Goal: Task Accomplishment & Management: Use online tool/utility

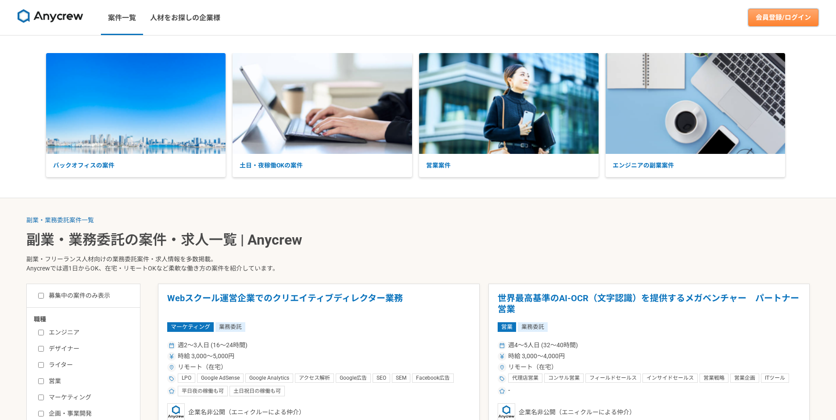
click at [772, 16] on link "会員登録/ログイン" at bounding box center [783, 18] width 70 height 18
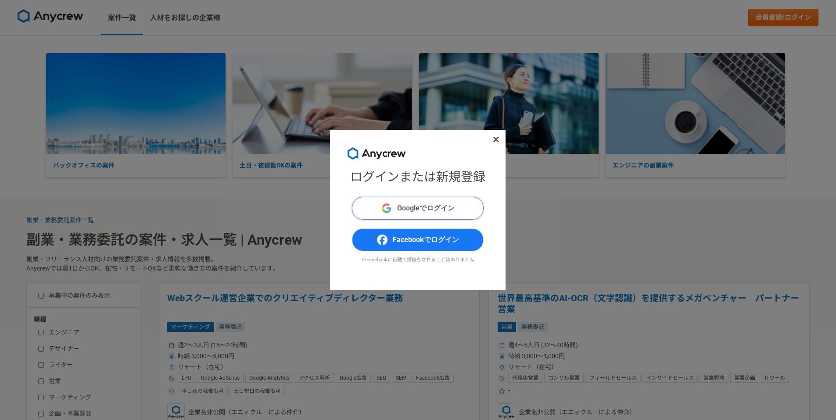
click at [410, 208] on span "Googleでログイン" at bounding box center [425, 208] width 57 height 11
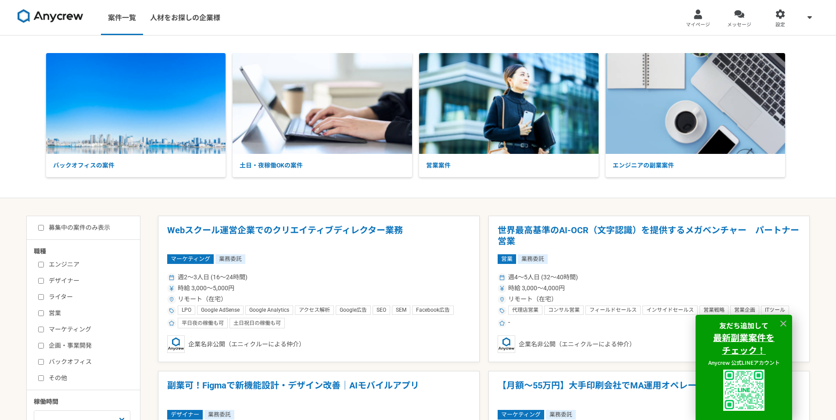
click at [713, 17] on link "マイページ" at bounding box center [697, 17] width 41 height 35
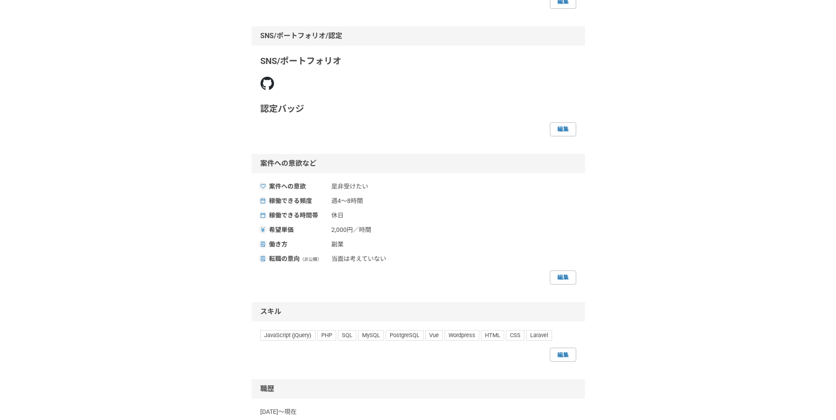
scroll to position [188, 0]
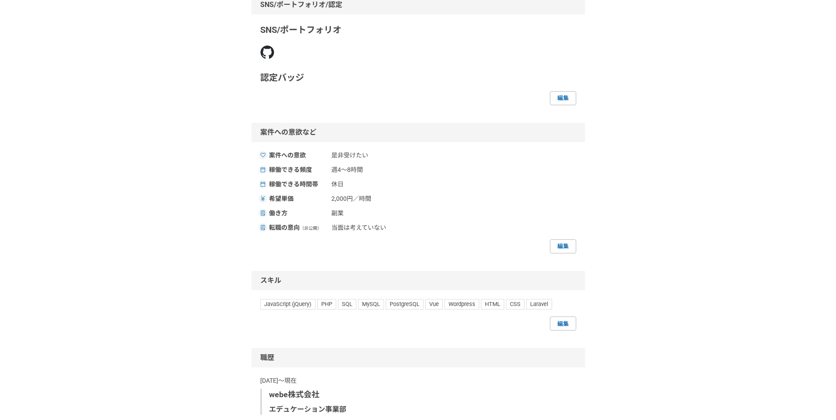
click at [265, 50] on img at bounding box center [267, 52] width 14 height 14
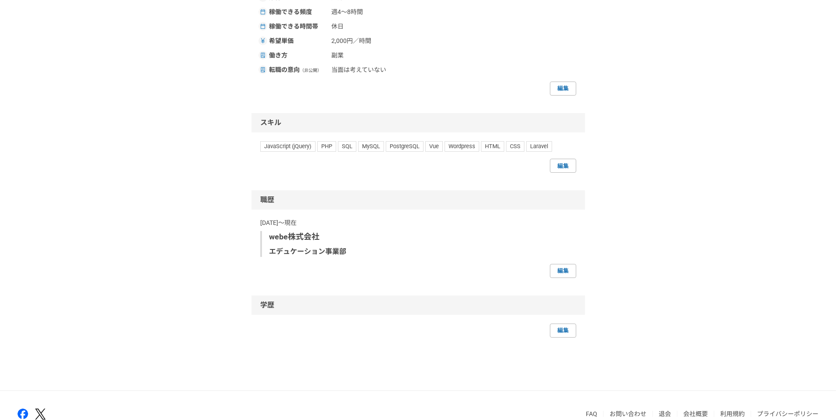
scroll to position [393, 0]
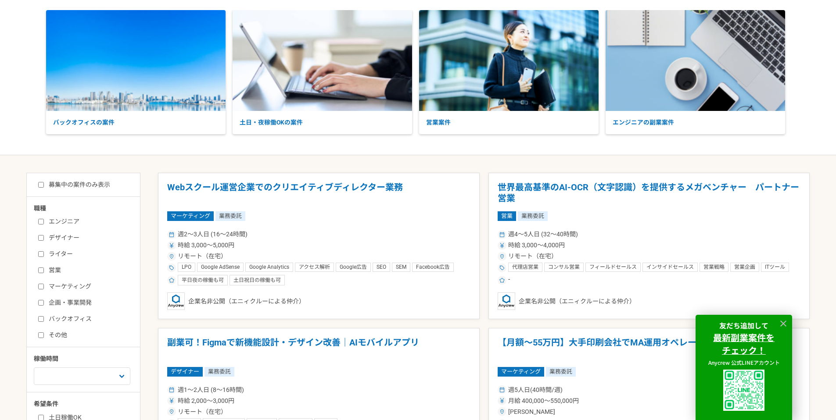
scroll to position [87, 0]
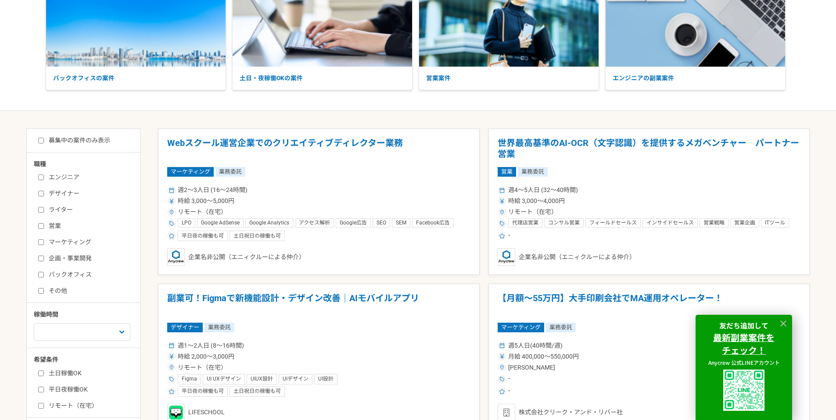
click at [65, 176] on label "エンジニア" at bounding box center [88, 177] width 101 height 9
click at [44, 176] on input "エンジニア" at bounding box center [41, 178] width 6 height 6
checkbox input "true"
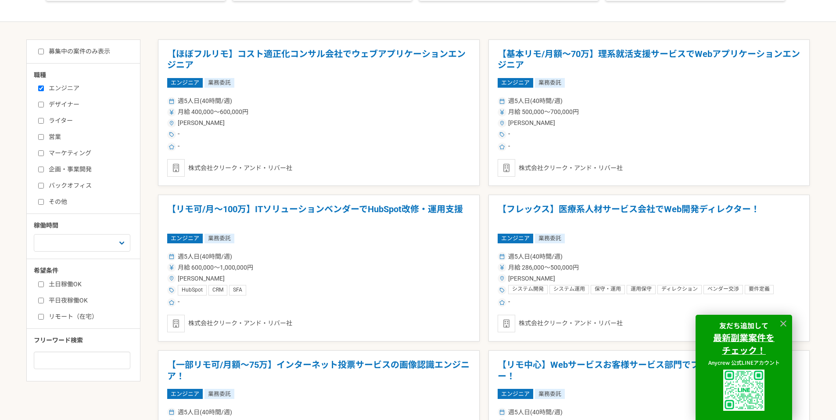
scroll to position [274, 0]
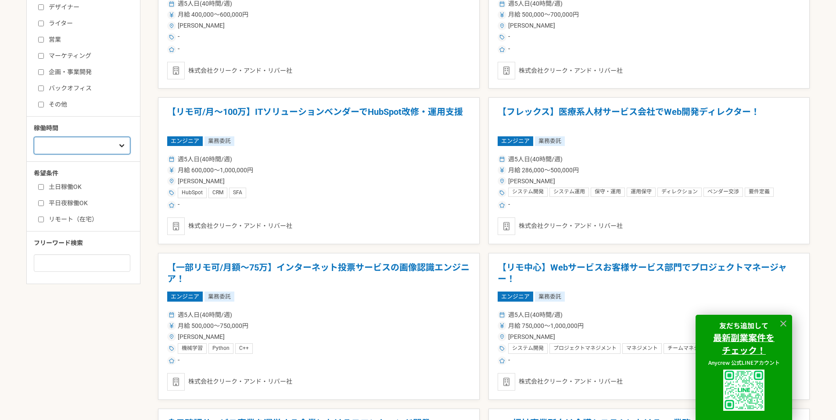
click at [71, 152] on select "週1人日（8時間）以下 週2人日（16時間）以下 週3人日（24時間）以下 週4人日（32時間）以下 週5人日（40時間）以下" at bounding box center [82, 146] width 97 height 18
select select "1"
click at [34, 154] on select "週1人日（8時間）以下 週2人日（16時間）以下 週3人日（24時間）以下 週4人日（32時間）以下 週5人日（40時間）以下" at bounding box center [82, 146] width 97 height 18
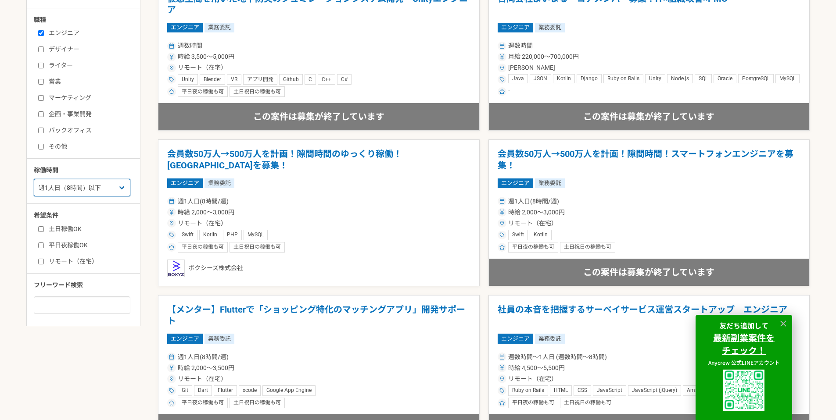
scroll to position [274, 0]
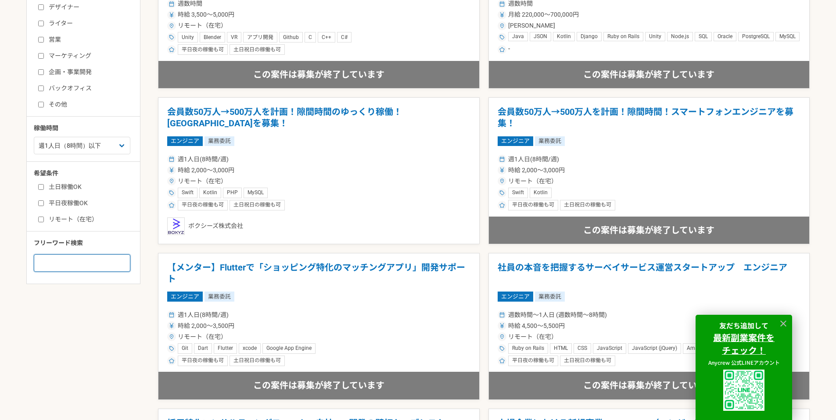
click at [89, 259] on input at bounding box center [82, 263] width 97 height 18
type input "群馬"
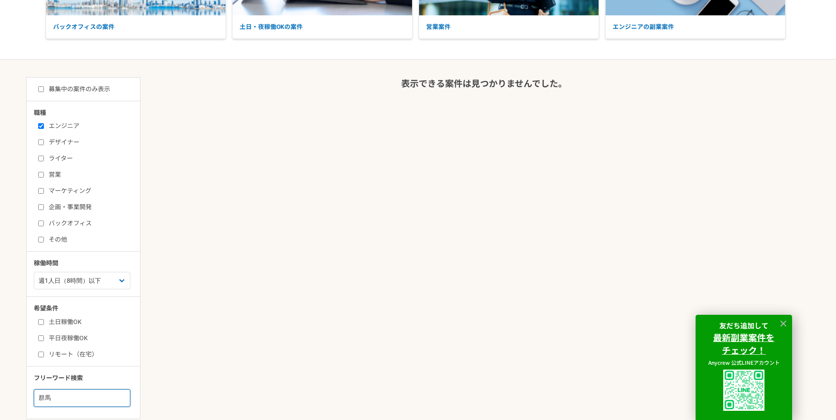
scroll to position [175, 0]
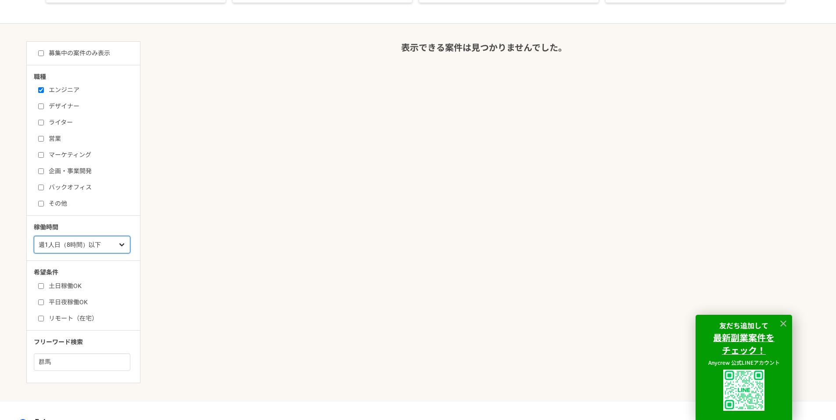
click at [99, 237] on select "週1人日（8時間）以下 週2人日（16時間）以下 週3人日（24時間）以下 週4人日（32時間）以下 週5人日（40時間）以下" at bounding box center [82, 245] width 97 height 18
select select "nop"
click at [34, 236] on select "週1人日（8時間）以下 週2人日（16時間）以下 週3人日（24時間）以下 週4人日（32時間）以下 週5人日（40時間）以下" at bounding box center [82, 245] width 97 height 18
click at [783, 326] on icon at bounding box center [783, 324] width 10 height 10
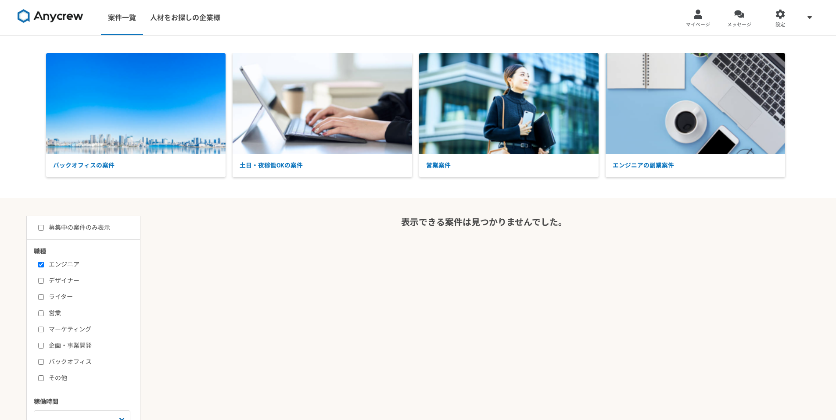
click at [77, 225] on label "募集中の案件のみ表示" at bounding box center [74, 227] width 72 height 9
click at [44, 225] on input "募集中の案件のみ表示" at bounding box center [41, 228] width 6 height 6
checkbox input "true"
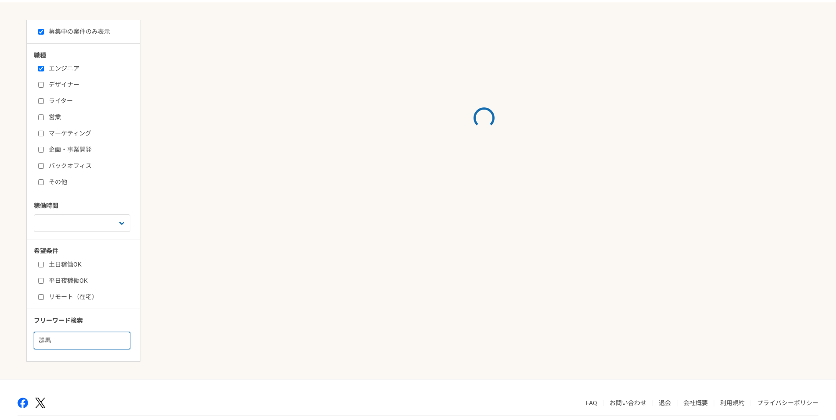
click at [68, 342] on input "群馬" at bounding box center [82, 341] width 97 height 18
type input "群"
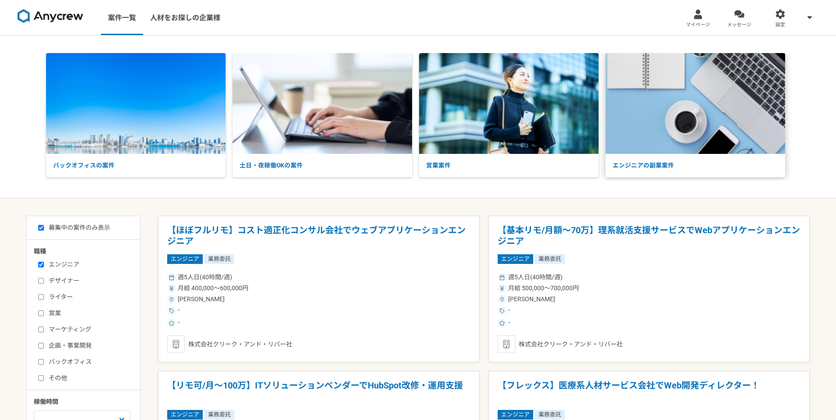
click at [653, 120] on img at bounding box center [694, 103] width 179 height 101
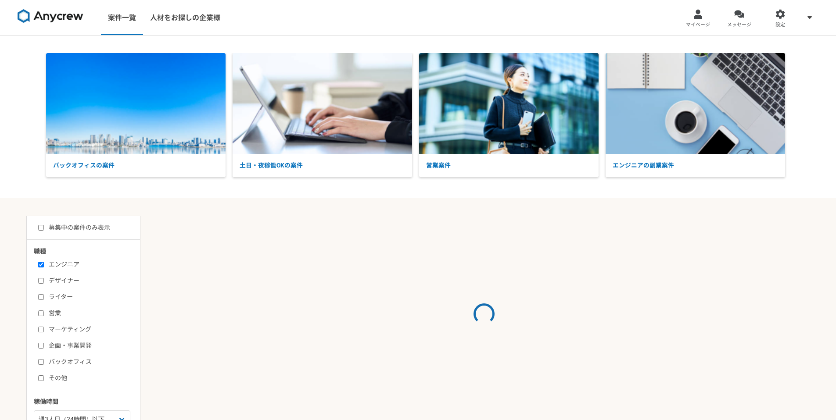
select select "3"
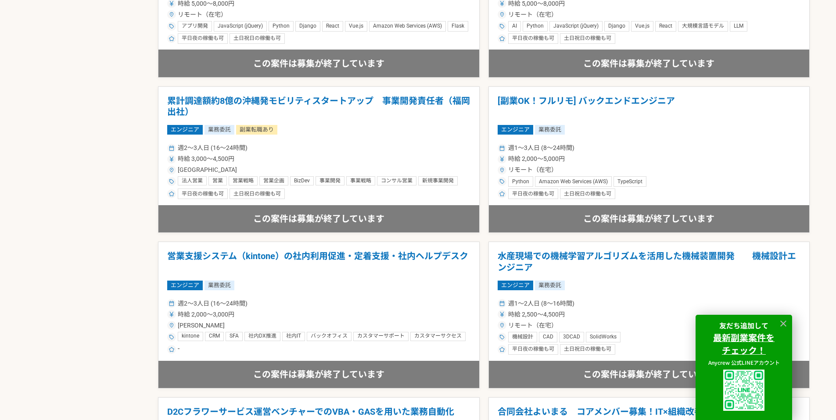
scroll to position [1489, 0]
